Goal: Information Seeking & Learning: Learn about a topic

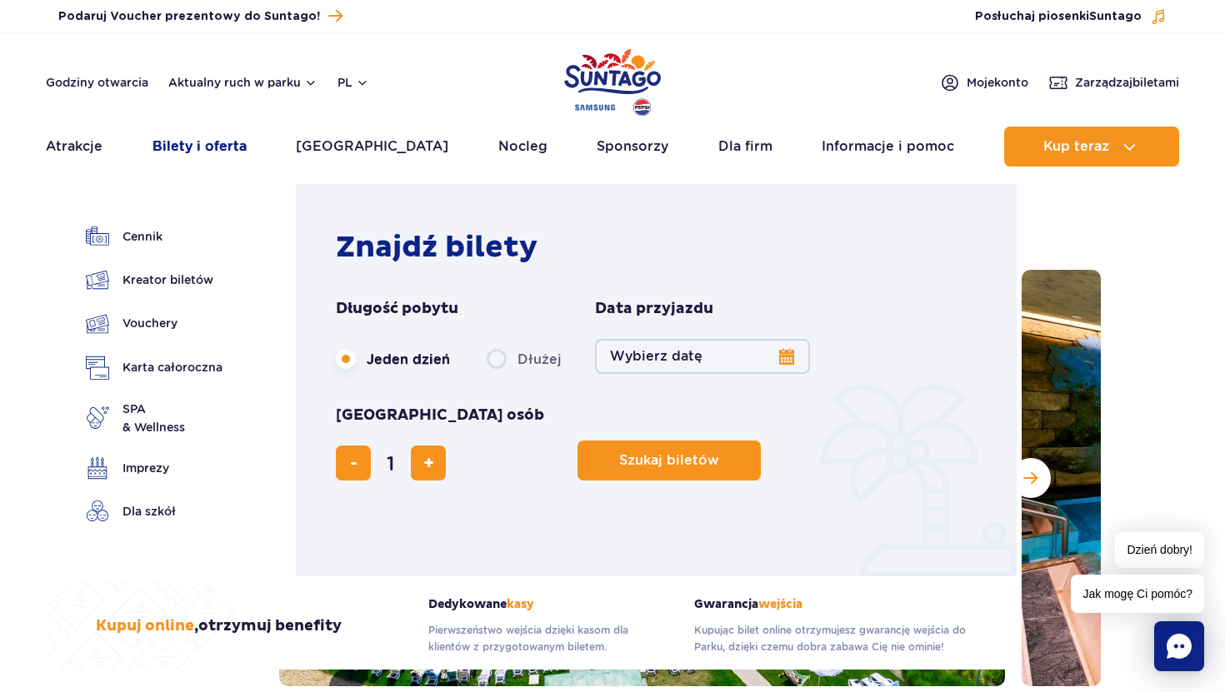
click at [201, 151] on link "Bilety i oferta" at bounding box center [199, 147] width 94 height 40
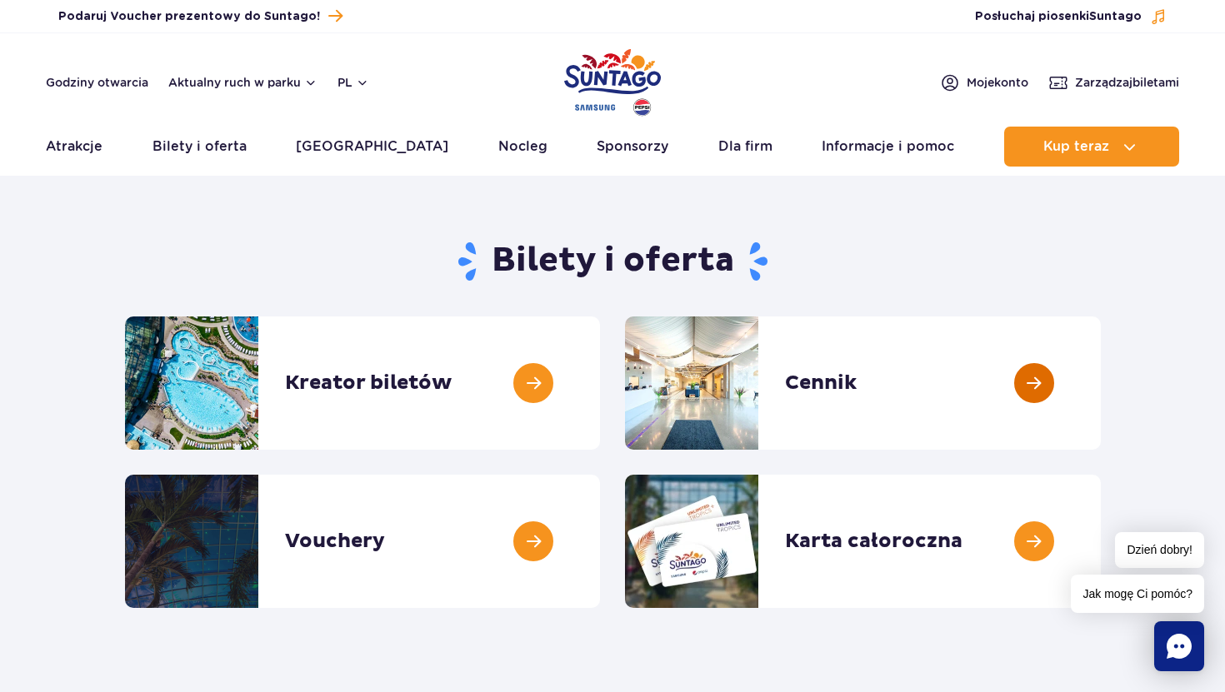
click at [1101, 385] on link at bounding box center [1101, 383] width 0 height 133
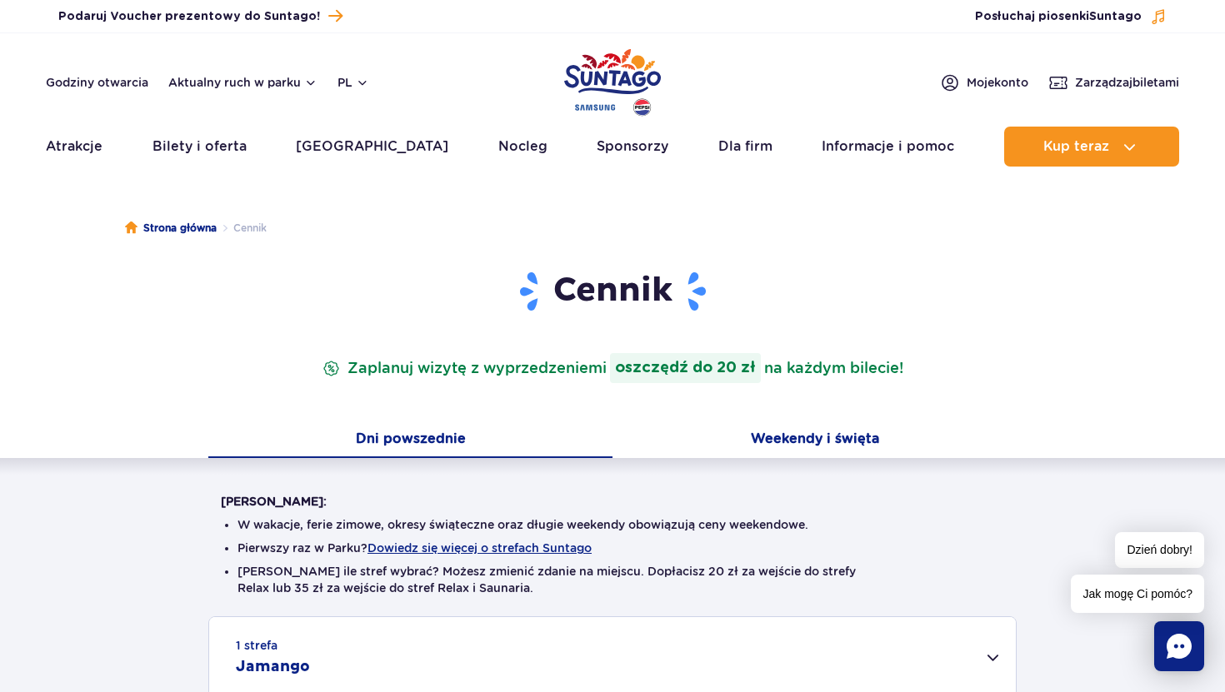
click at [772, 436] on button "Weekendy i święta" at bounding box center [814, 440] width 404 height 35
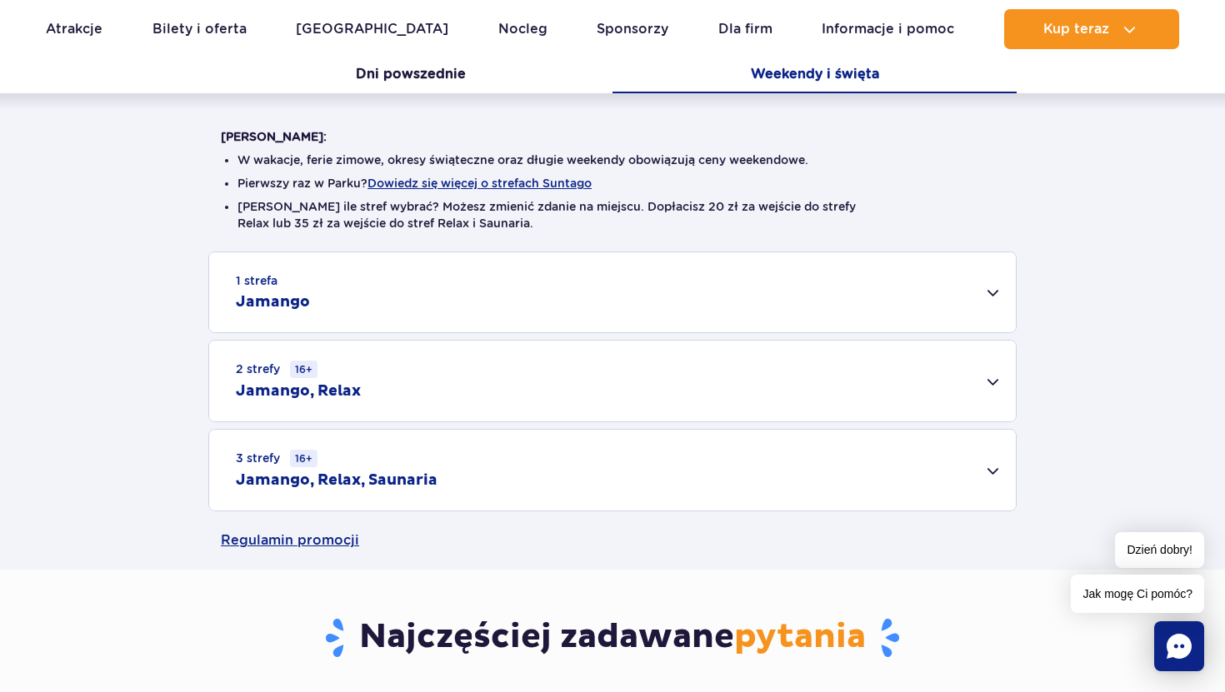
scroll to position [369, 0]
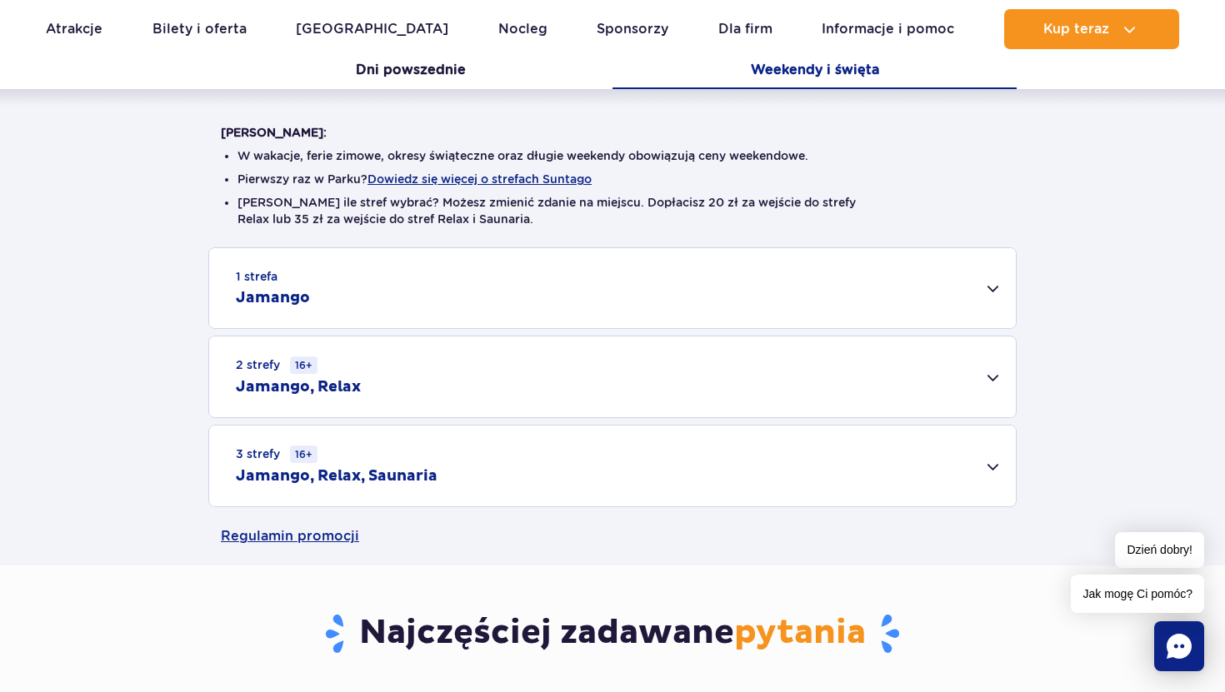
click at [417, 450] on div "3 strefy 16+ Jamango, Relax, Saunaria" at bounding box center [612, 466] width 806 height 81
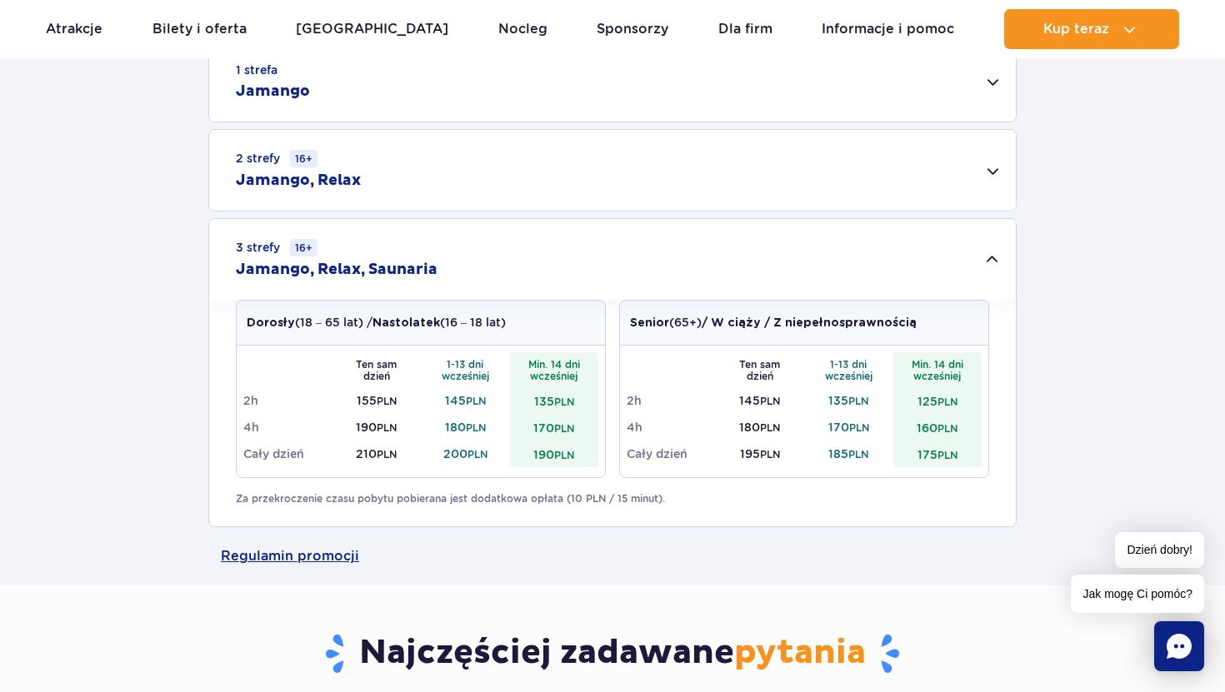
scroll to position [577, 0]
click at [359, 456] on td "210 PLN" at bounding box center [376, 453] width 89 height 27
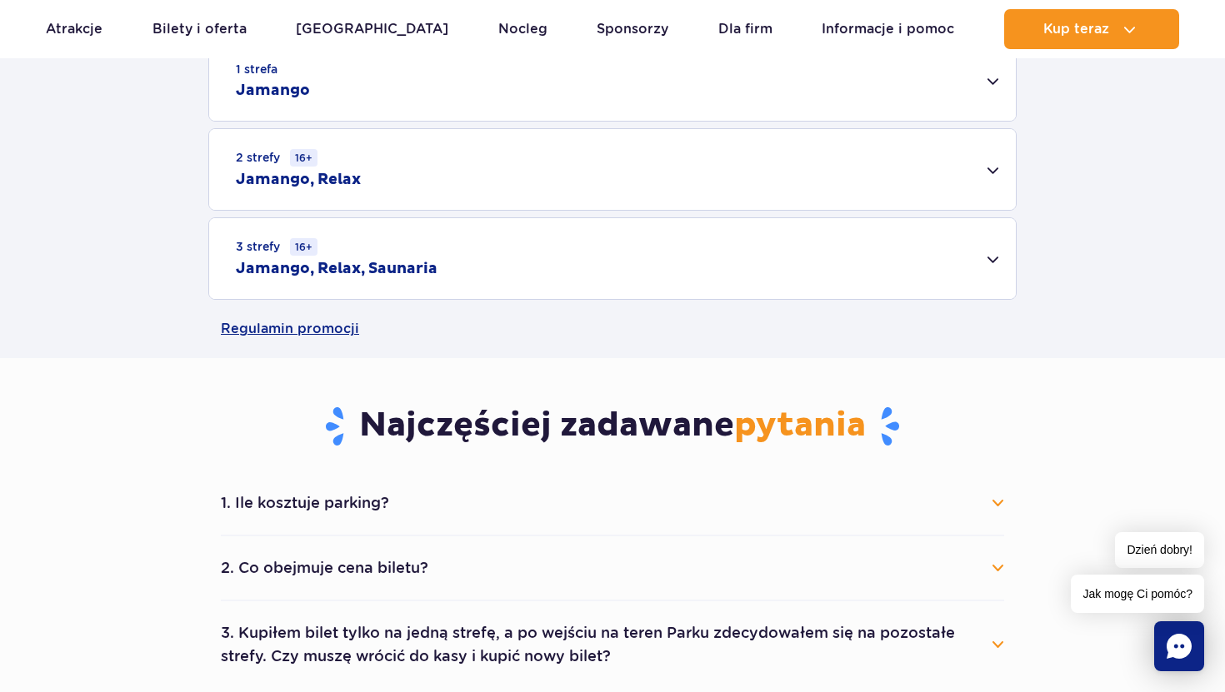
click at [359, 456] on td "210 PLN" at bounding box center [376, 453] width 89 height 27
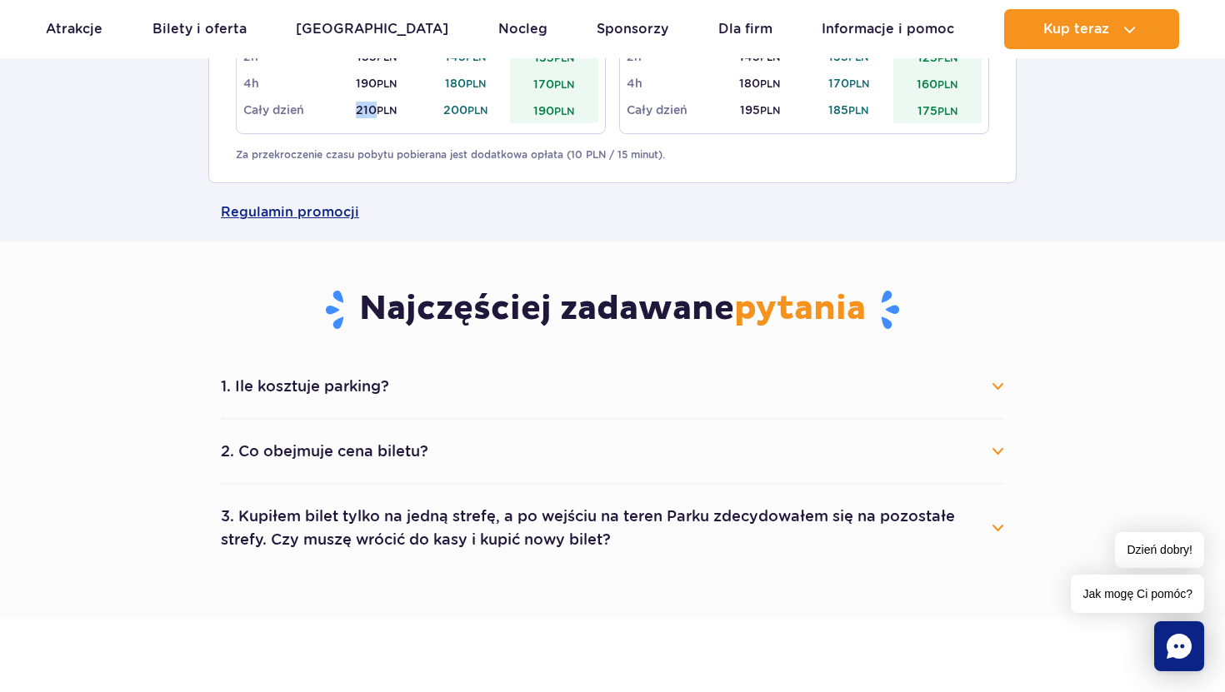
scroll to position [961, 0]
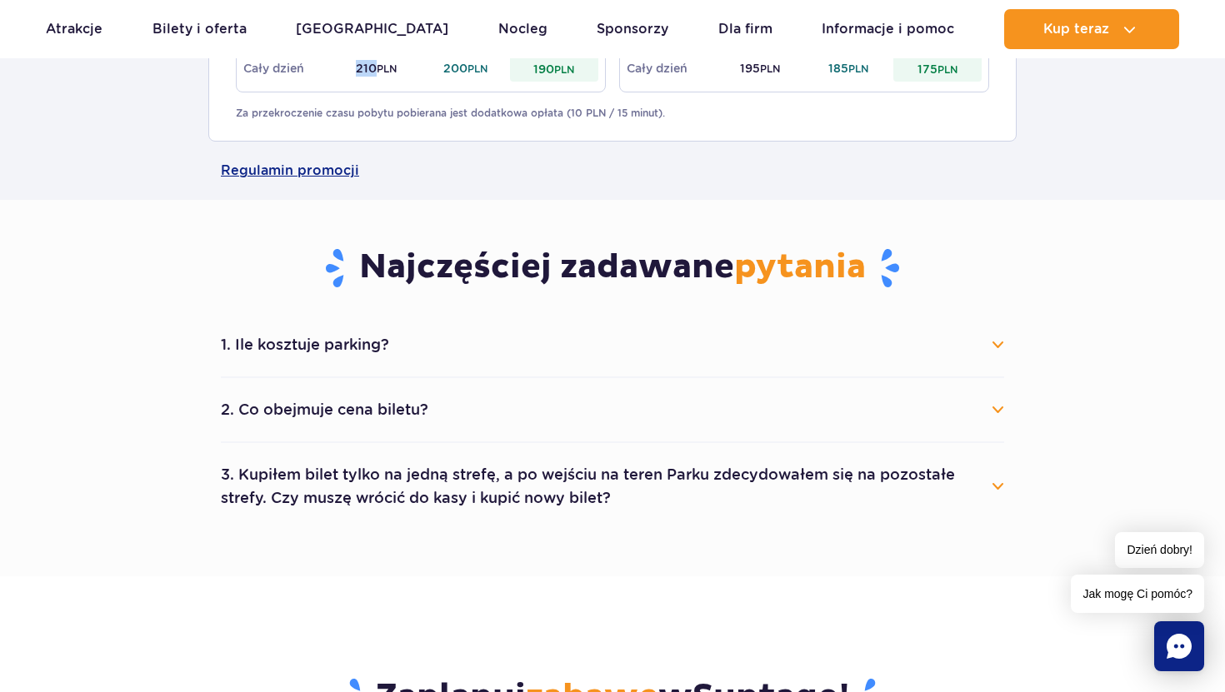
click at [297, 350] on button "1. Ile kosztuje parking?" at bounding box center [612, 345] width 783 height 37
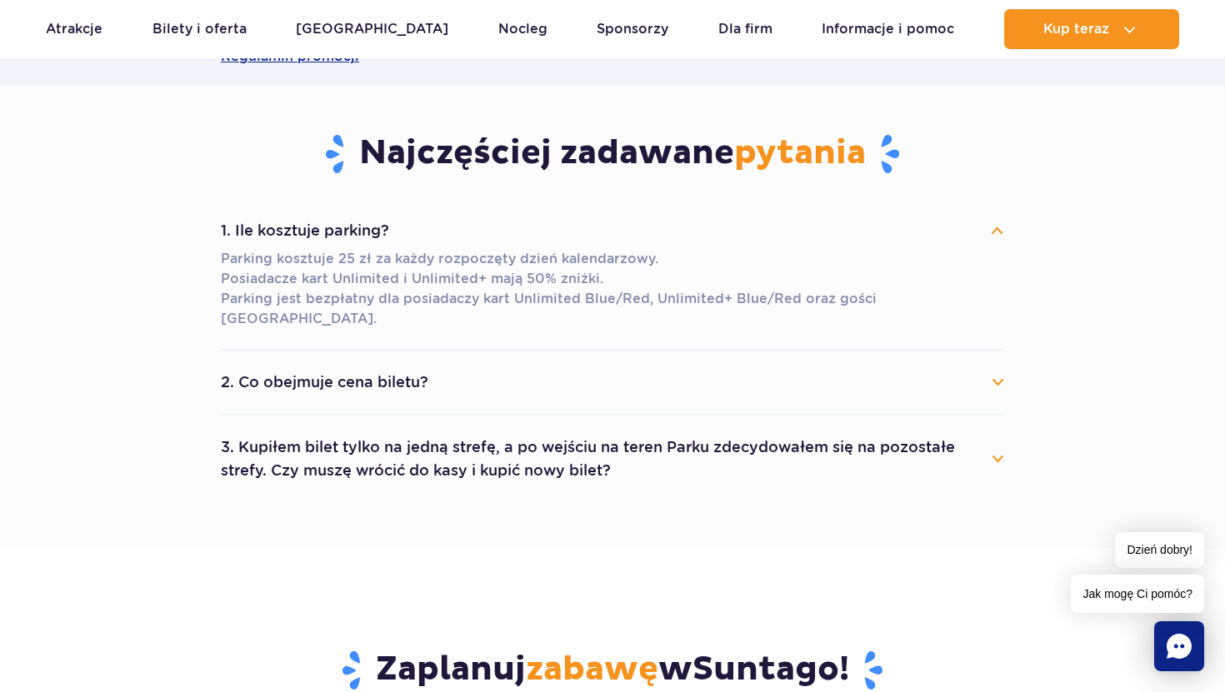
scroll to position [1116, 0]
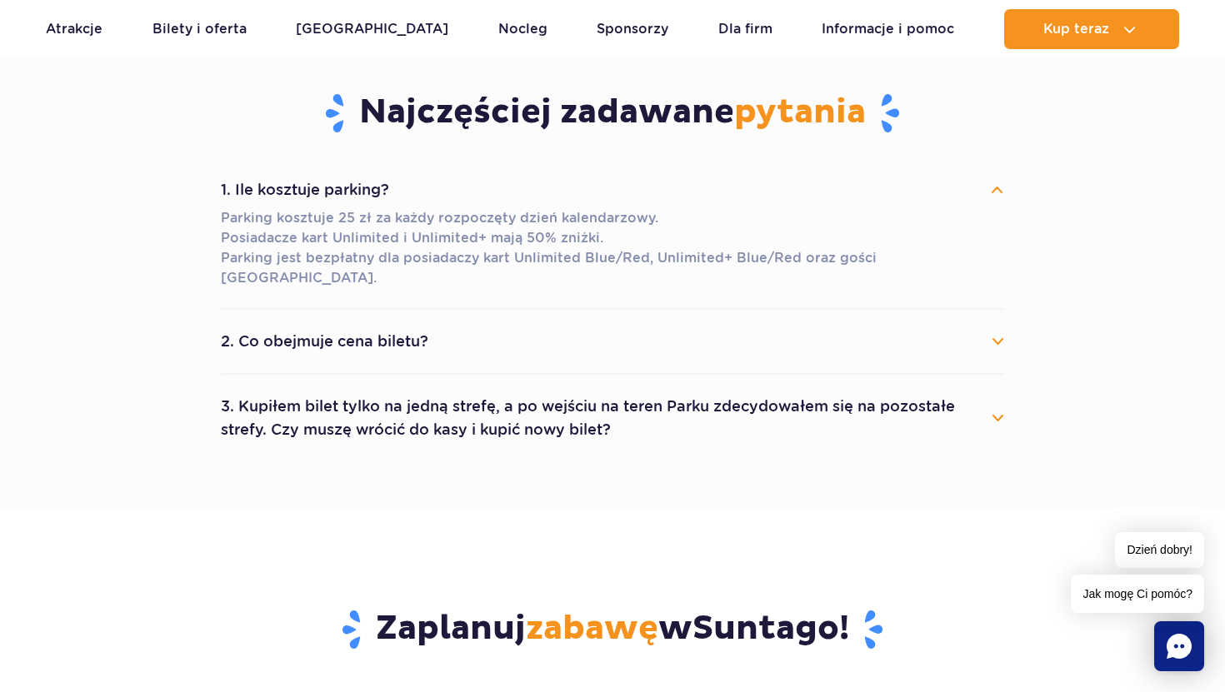
click at [317, 337] on button "2. Co obejmuje cena biletu?" at bounding box center [612, 341] width 783 height 37
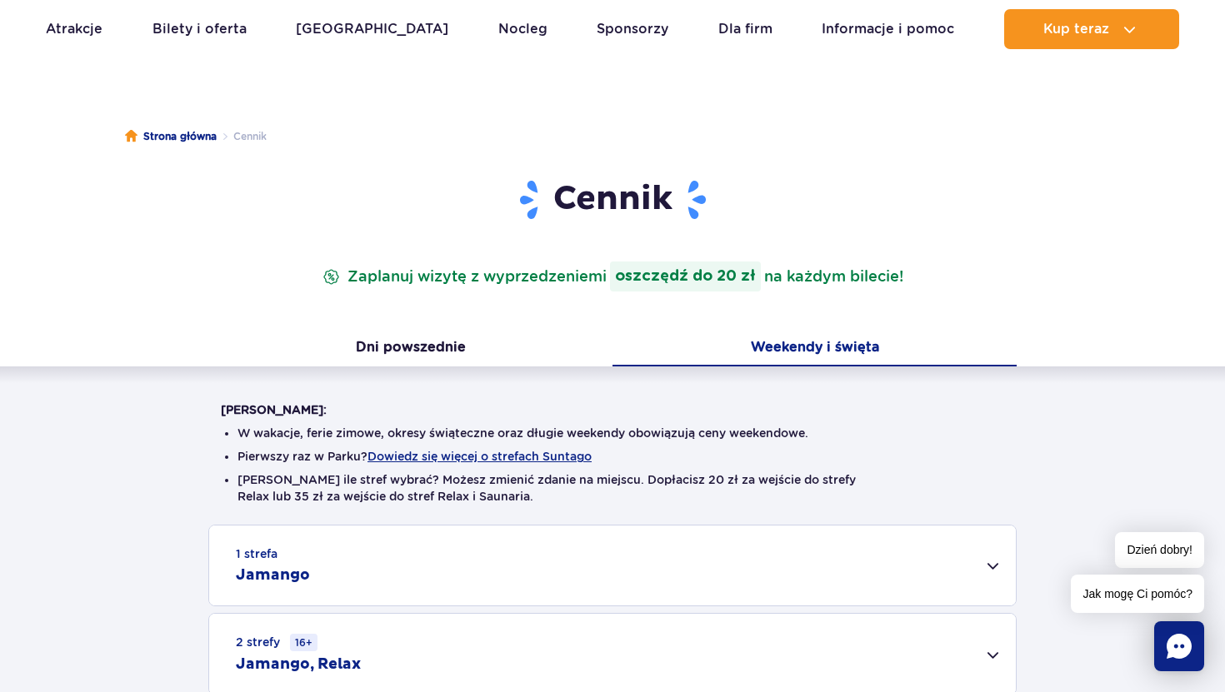
scroll to position [95, 0]
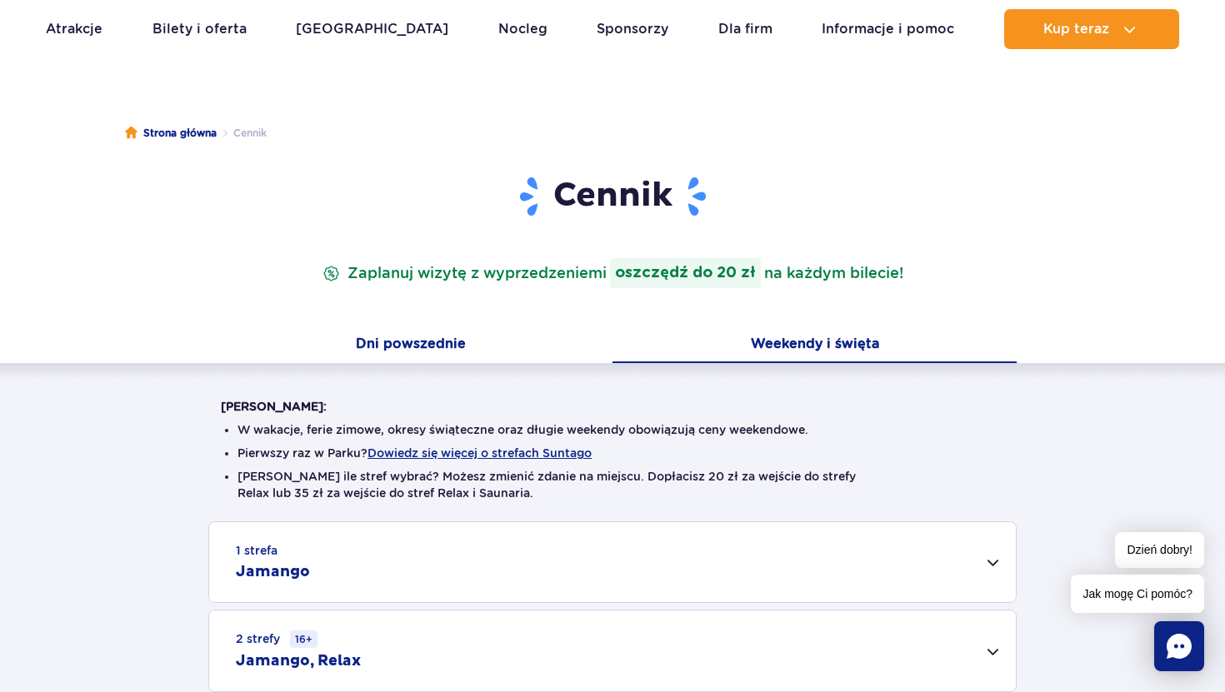
click at [411, 352] on button "Dni powszednie" at bounding box center [410, 345] width 404 height 35
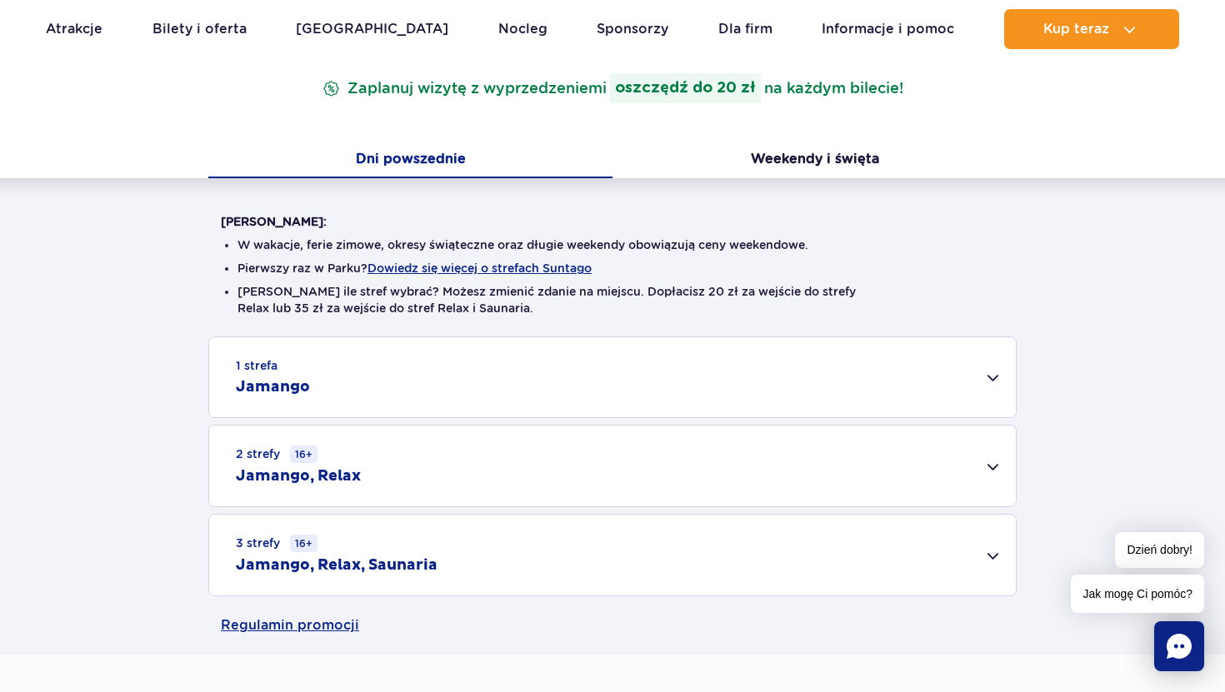
click at [388, 549] on div "3 strefy 16+ Jamango, Relax, Saunaria" at bounding box center [612, 555] width 806 height 81
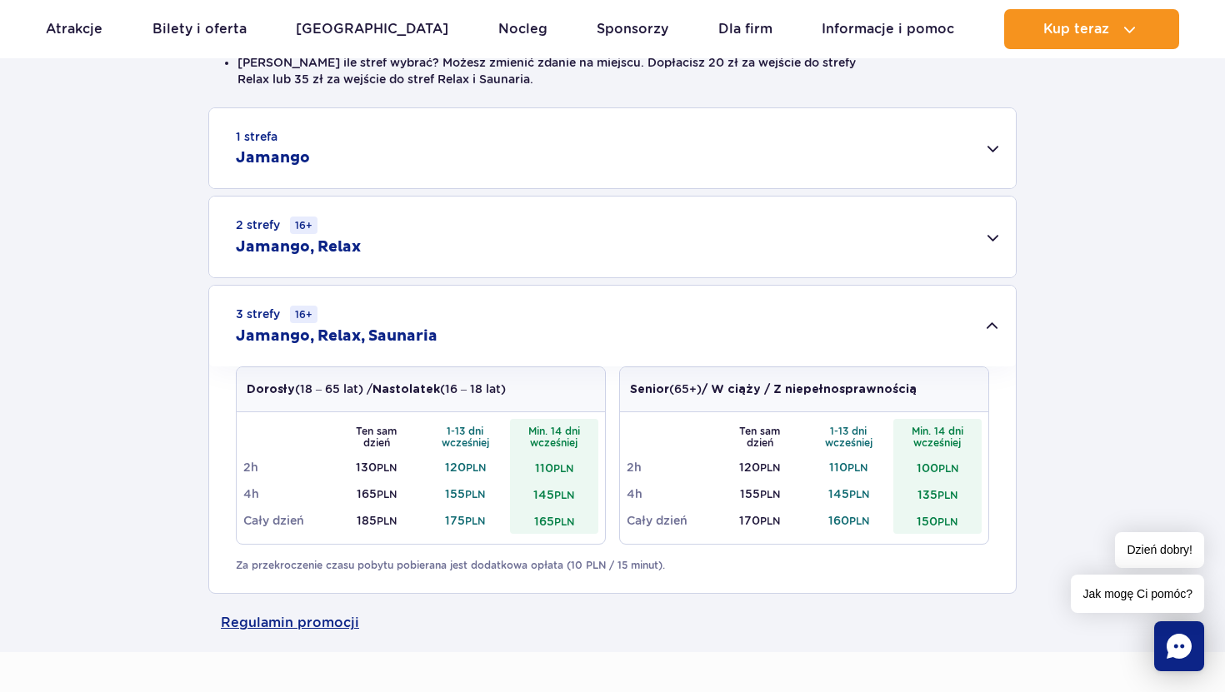
scroll to position [512, 0]
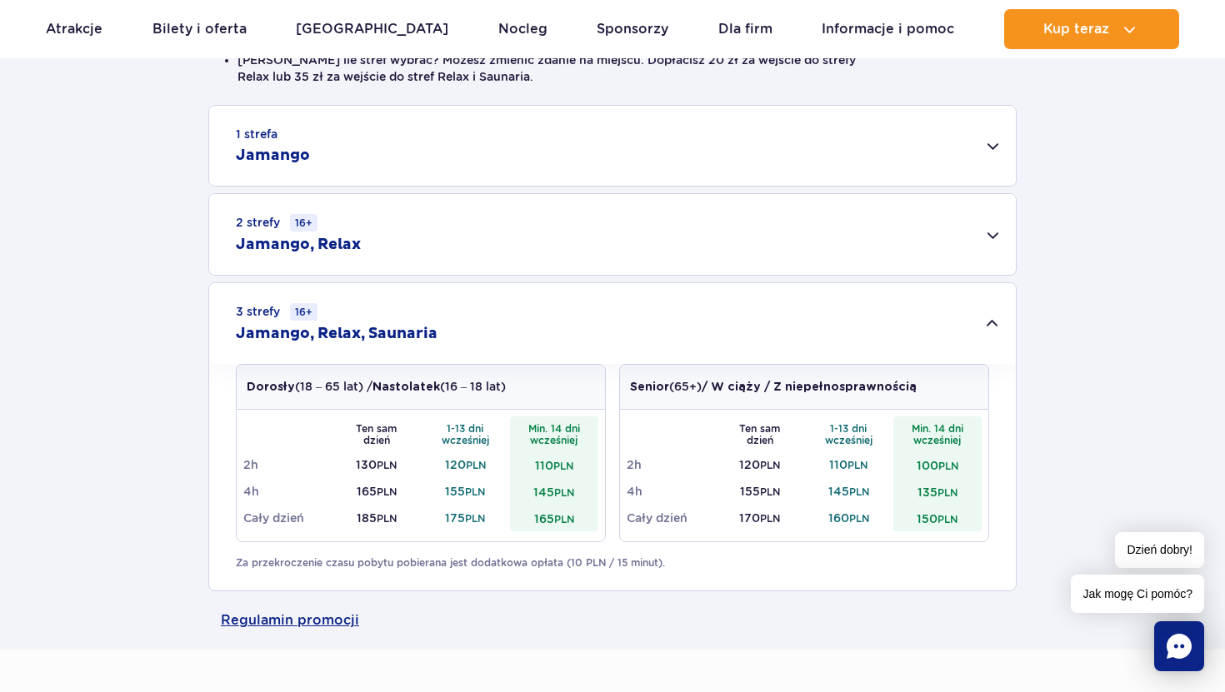
click at [320, 269] on div "2 strefy 16+ Jamango, Relax" at bounding box center [612, 234] width 806 height 81
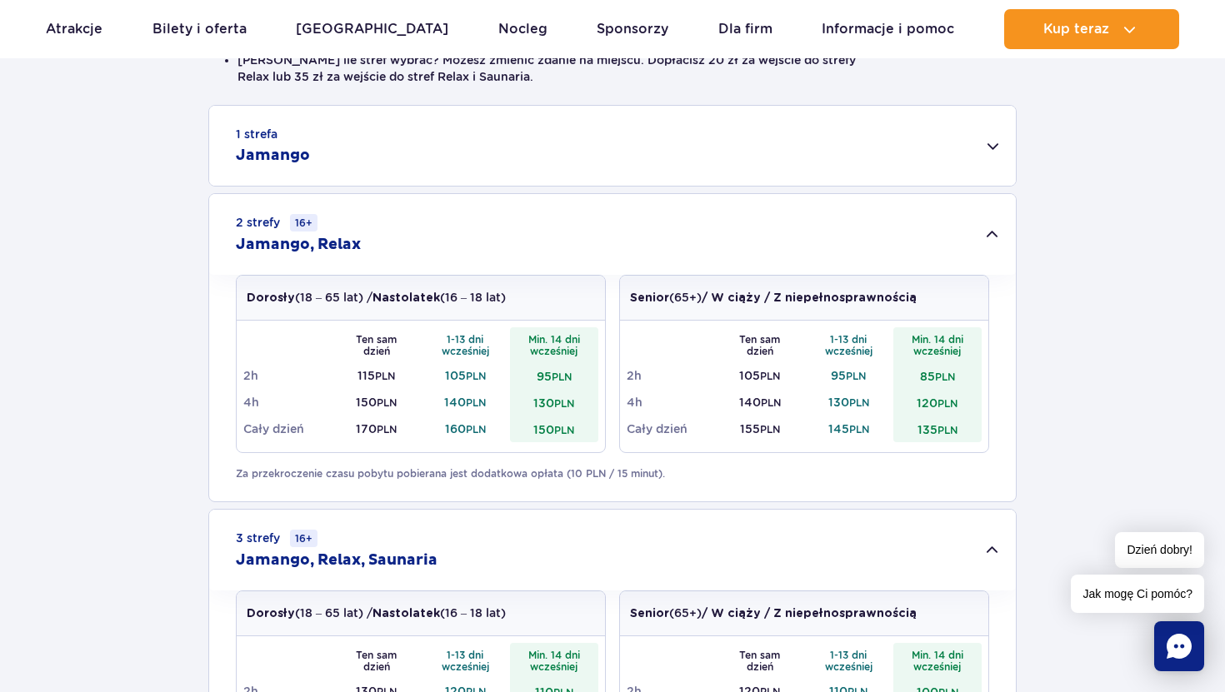
click at [372, 147] on div "1 strefa Jamango" at bounding box center [612, 146] width 806 height 80
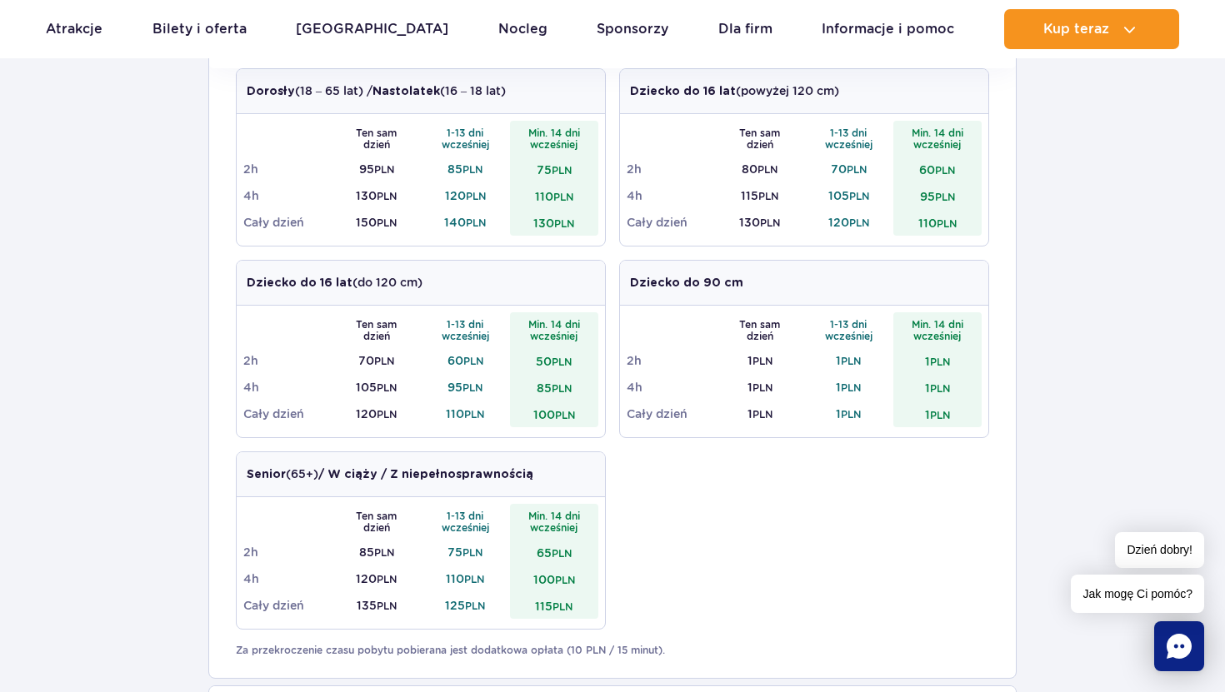
scroll to position [0, 0]
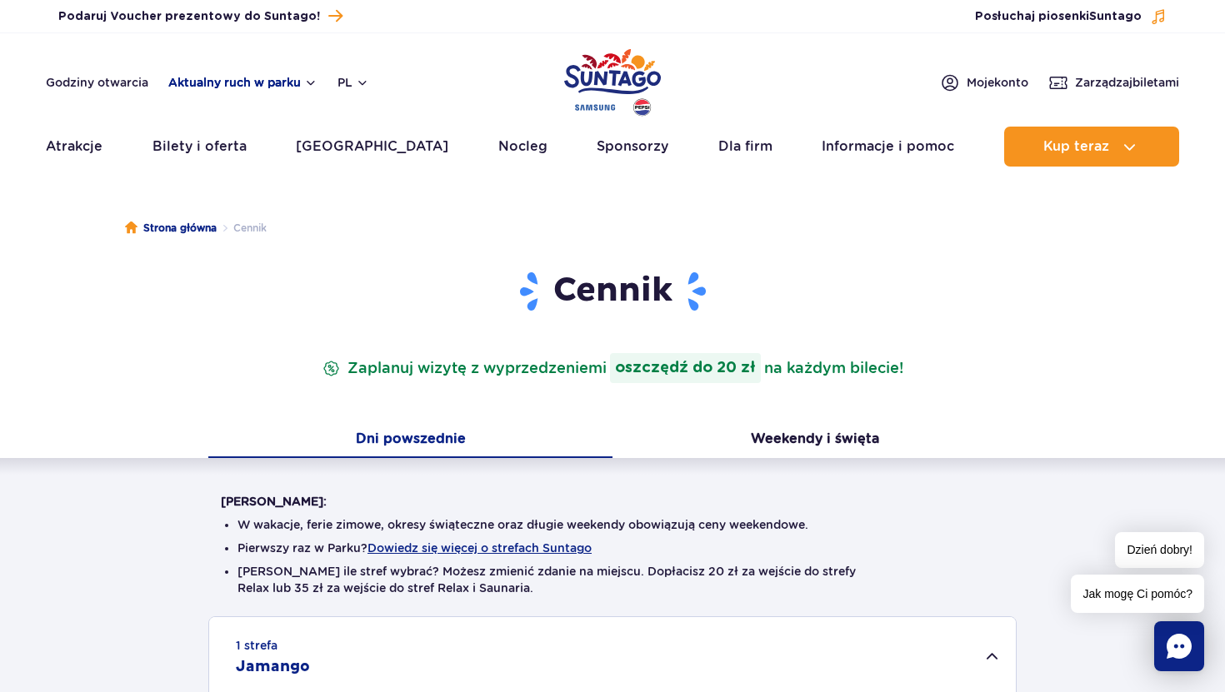
click at [196, 82] on button "Aktualny ruch w parku" at bounding box center [242, 82] width 149 height 13
click at [246, 84] on button "Aktualny ruch w parku" at bounding box center [242, 82] width 149 height 13
click at [66, 147] on link "Atrakcje" at bounding box center [74, 147] width 57 height 40
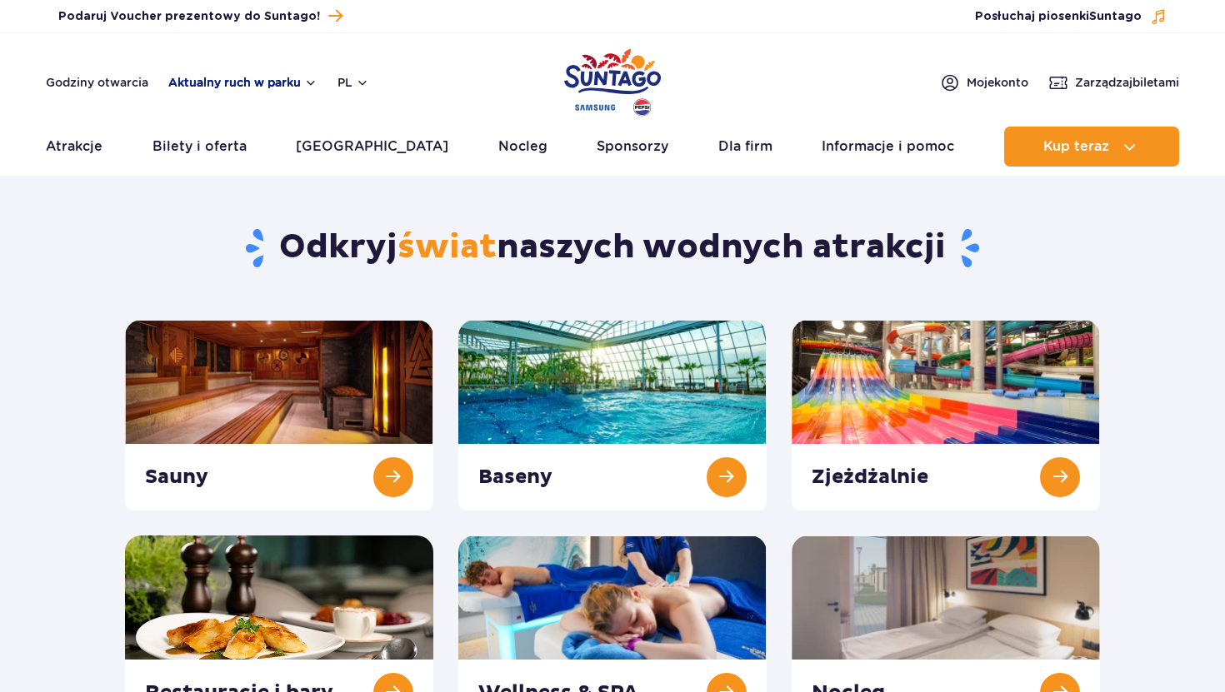
click at [229, 88] on button "Aktualny ruch w parku" at bounding box center [242, 82] width 149 height 13
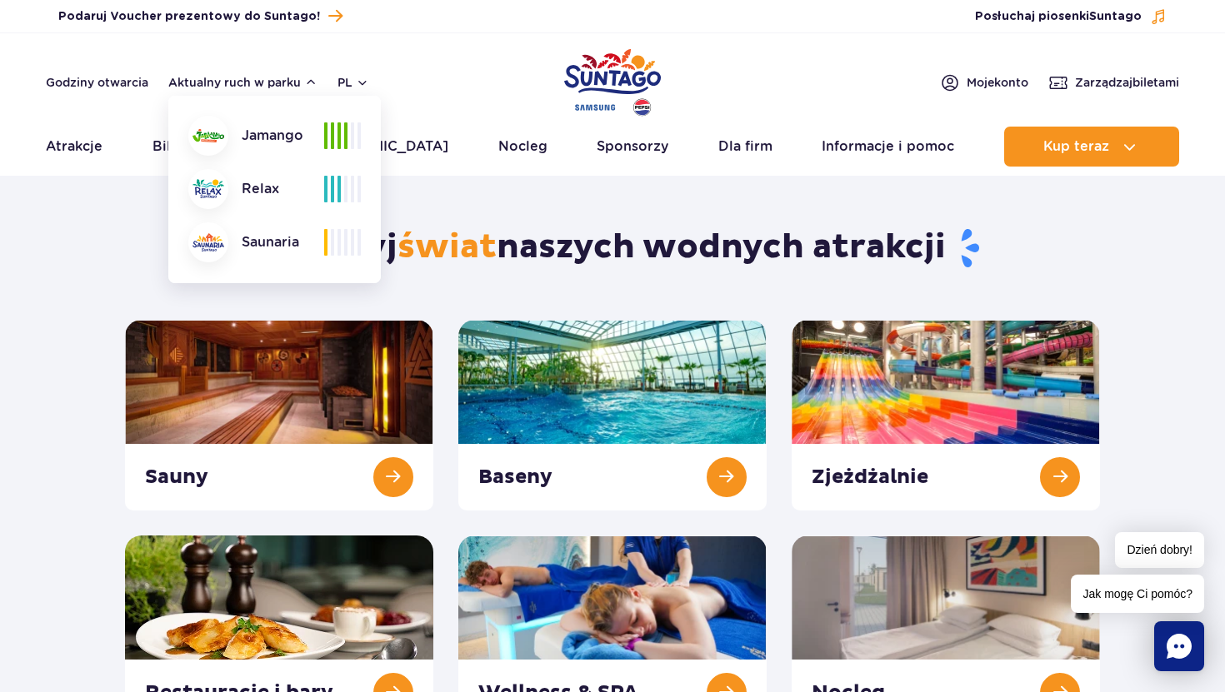
click at [214, 125] on div at bounding box center [208, 136] width 40 height 40
click at [714, 243] on h1 "Odkryj świat naszych wodnych atrakcji" at bounding box center [613, 248] width 976 height 43
